Goal: Find specific page/section: Locate a particular part of the current website

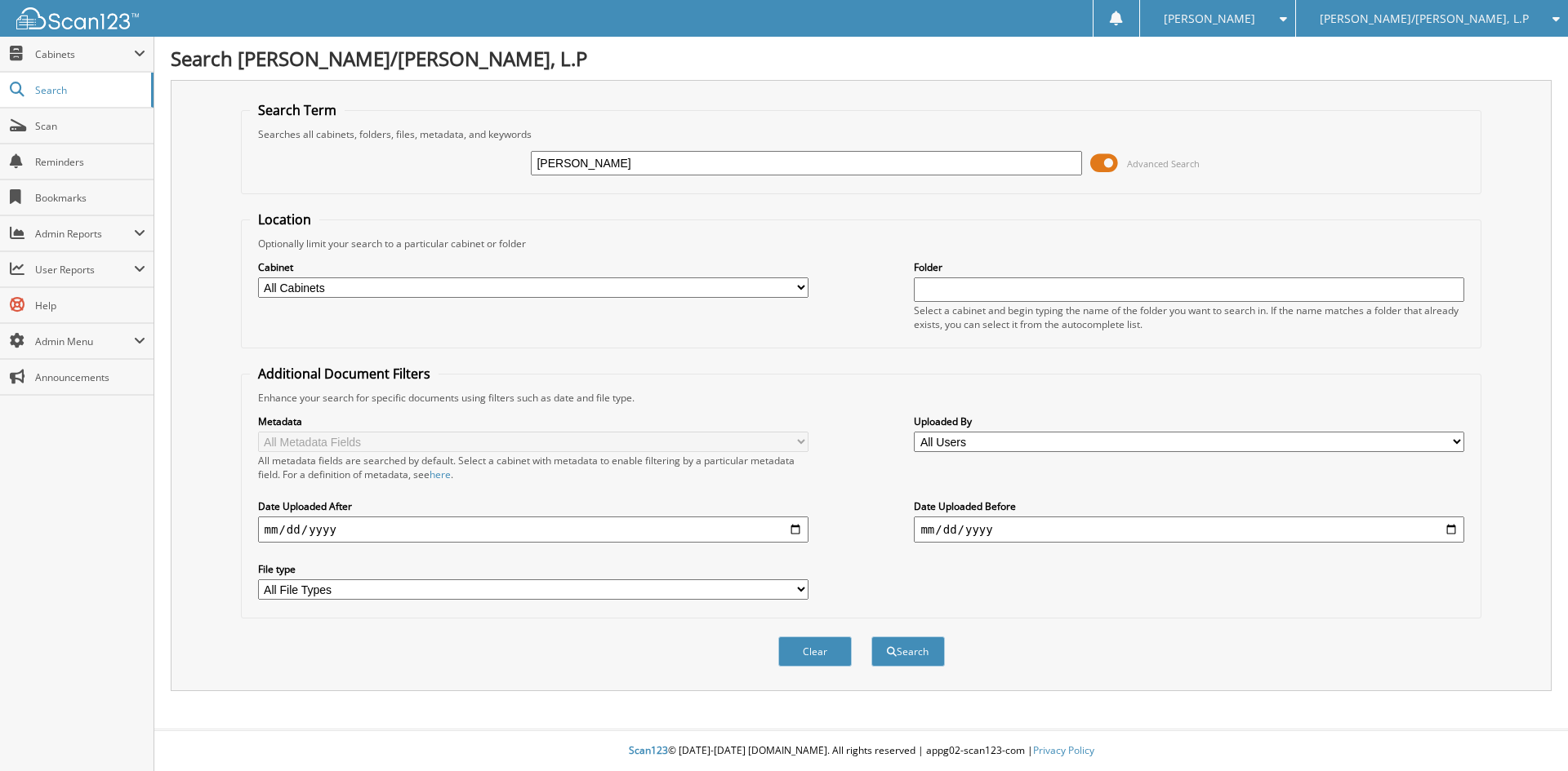
type input "[PERSON_NAME]"
click at [871, 637] on button "Search" at bounding box center [907, 652] width 73 height 31
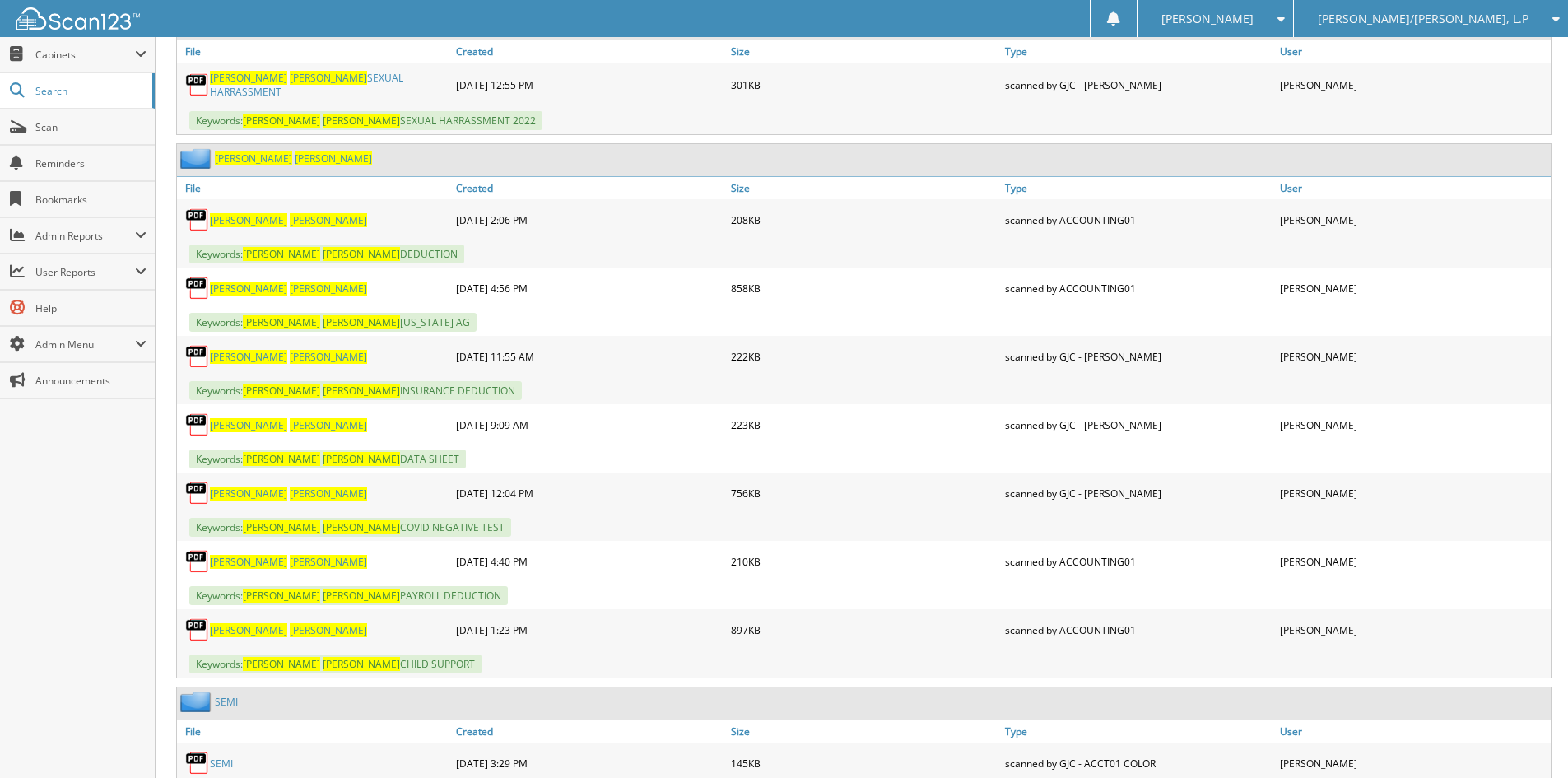
scroll to position [824, 0]
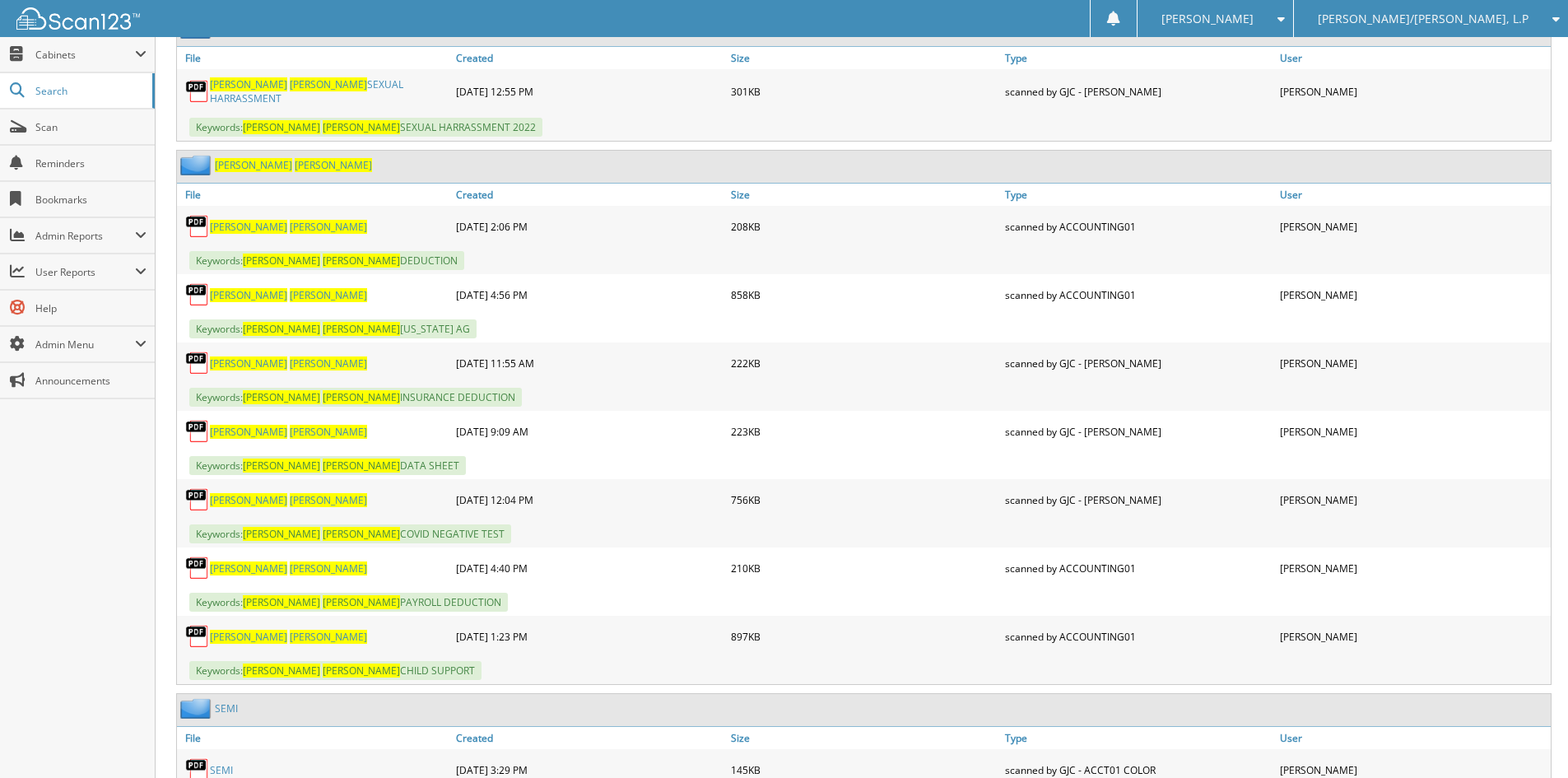
click at [290, 360] on span "[PERSON_NAME]" at bounding box center [329, 364] width 78 height 14
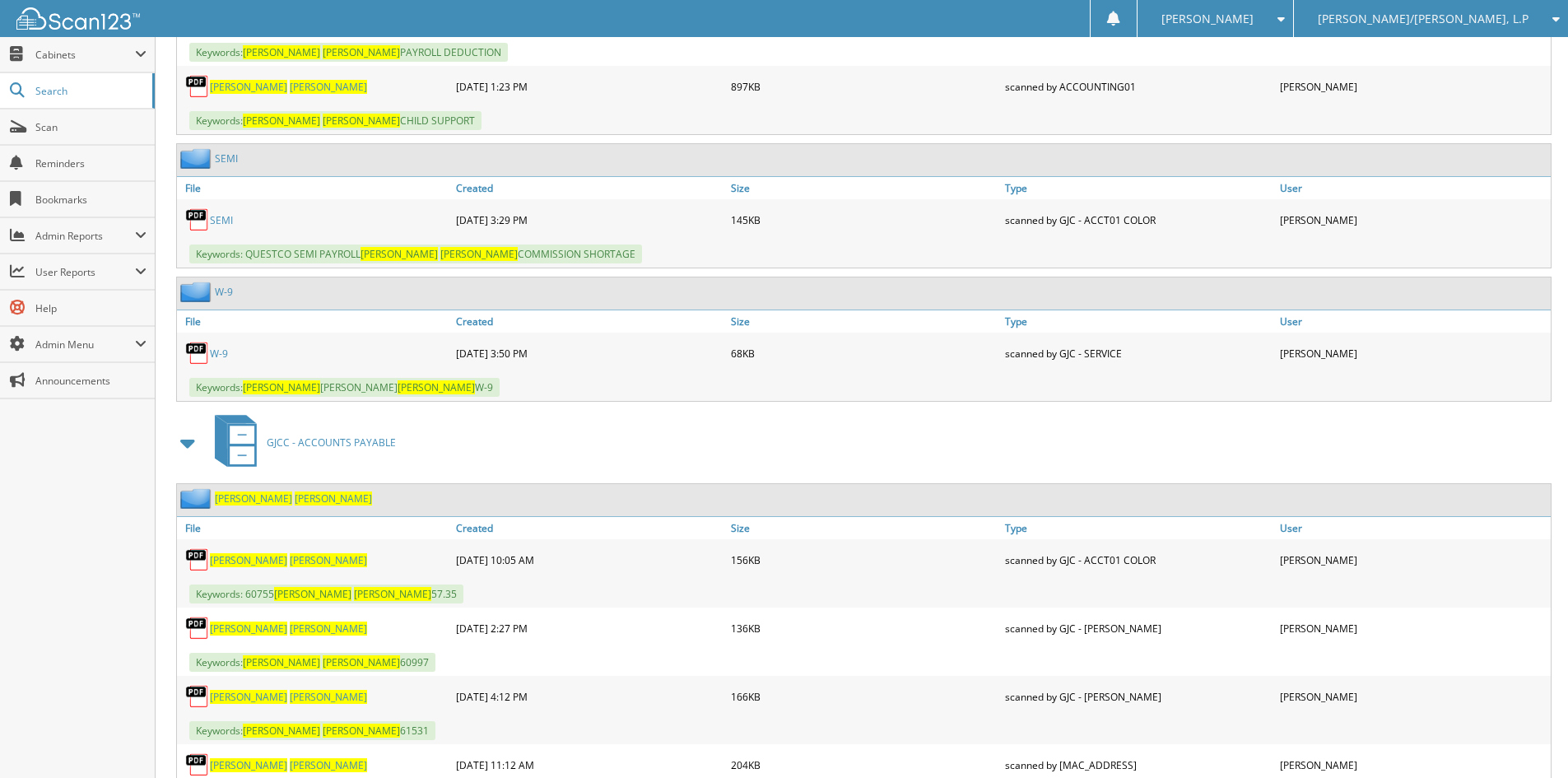
scroll to position [1071, 0]
